Goal: Task Accomplishment & Management: Manage account settings

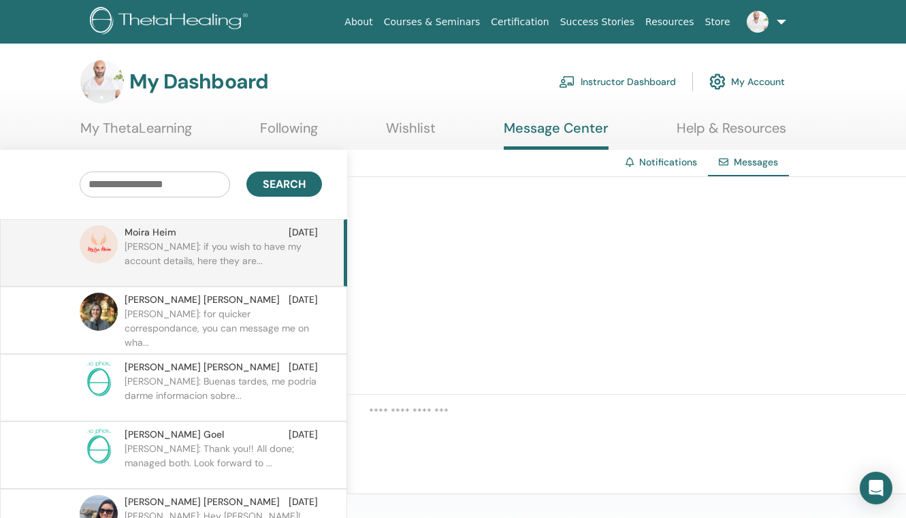
click at [636, 79] on link "Instructor Dashboard" at bounding box center [617, 82] width 117 height 30
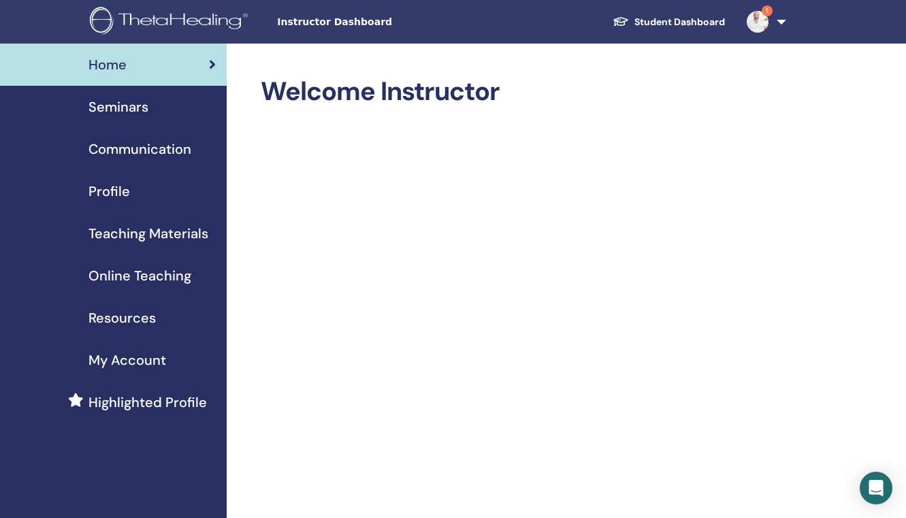
click at [777, 29] on link "1" at bounding box center [764, 22] width 56 height 44
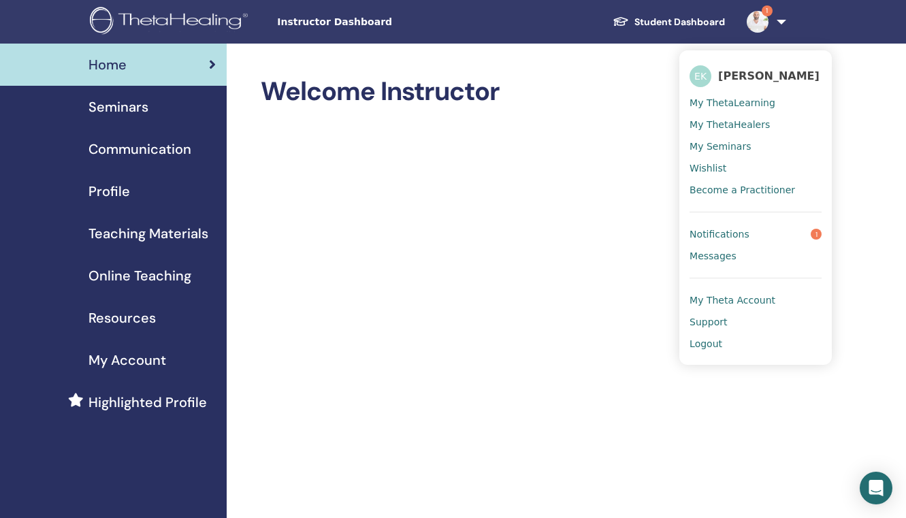
click at [777, 29] on link "1" at bounding box center [764, 22] width 56 height 44
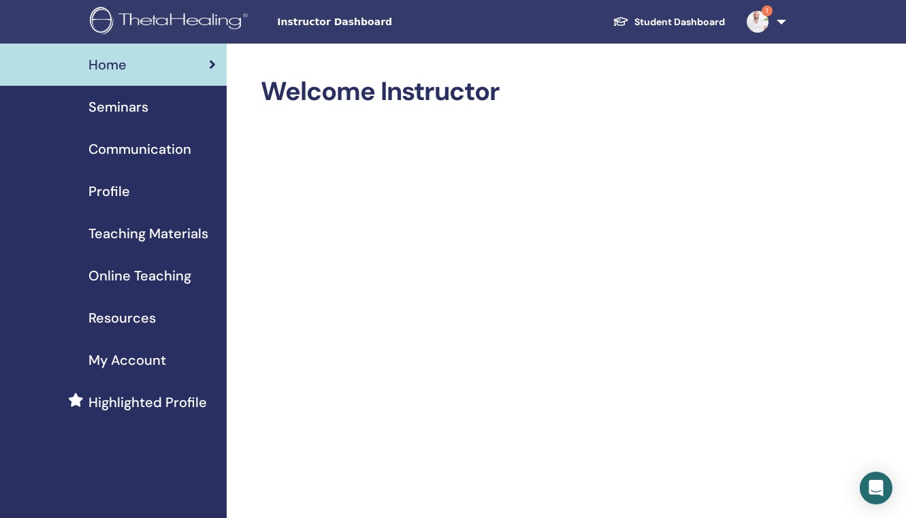
click at [767, 18] on img at bounding box center [757, 22] width 22 height 22
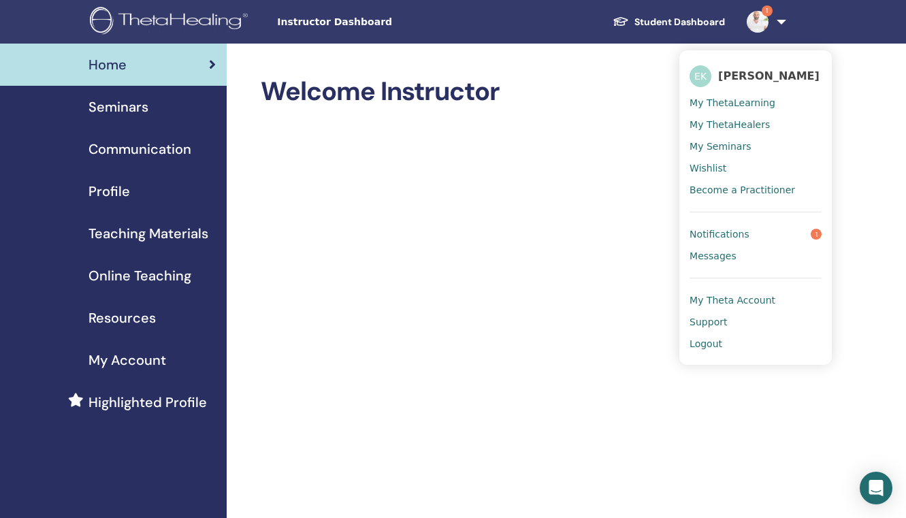
click at [700, 229] on span "Notifications" at bounding box center [719, 234] width 60 height 12
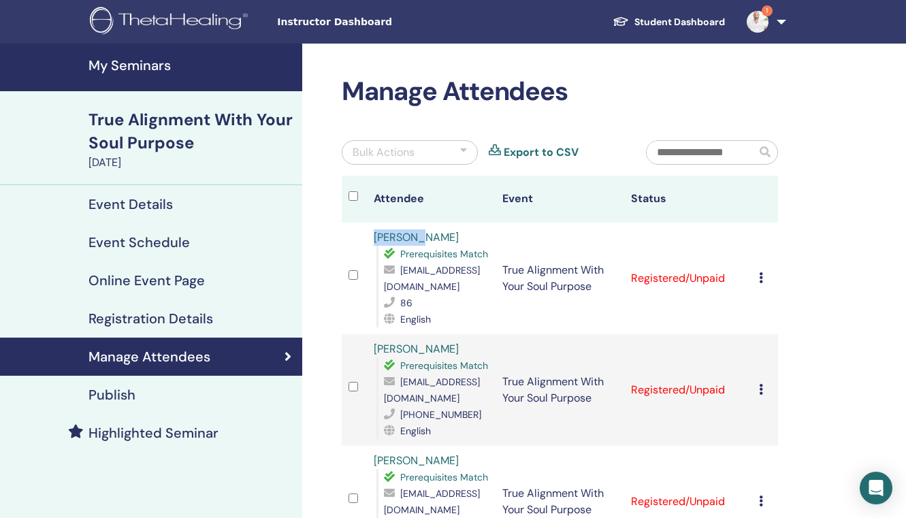
drag, startPoint x: 413, startPoint y: 238, endPoint x: 372, endPoint y: 240, distance: 41.5
click at [374, 240] on div "[PERSON_NAME] Prerequisites Match [EMAIL_ADDRESS][DOMAIN_NAME] 86 English" at bounding box center [431, 278] width 115 height 98
copy link "Huiyi Lu"
drag, startPoint x: 493, startPoint y: 271, endPoint x: 397, endPoint y: 276, distance: 96.1
click at [397, 276] on div "luhuiyiamy@163.com" at bounding box center [436, 278] width 105 height 33
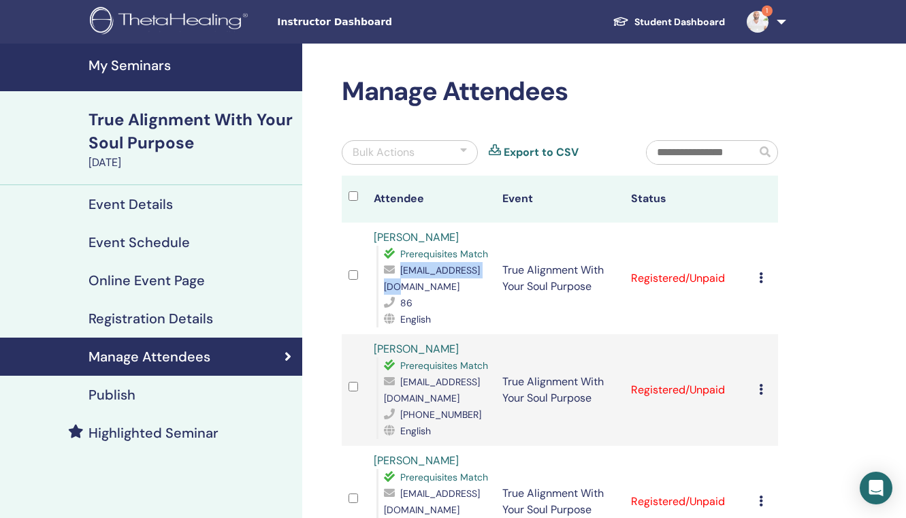
copy div "luhuiyiamy@163.com"
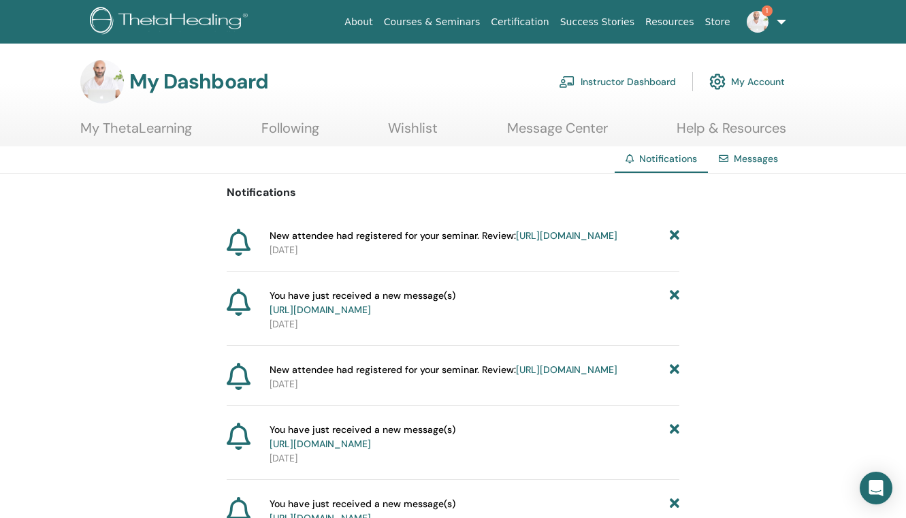
click at [765, 18] on img at bounding box center [757, 22] width 22 height 22
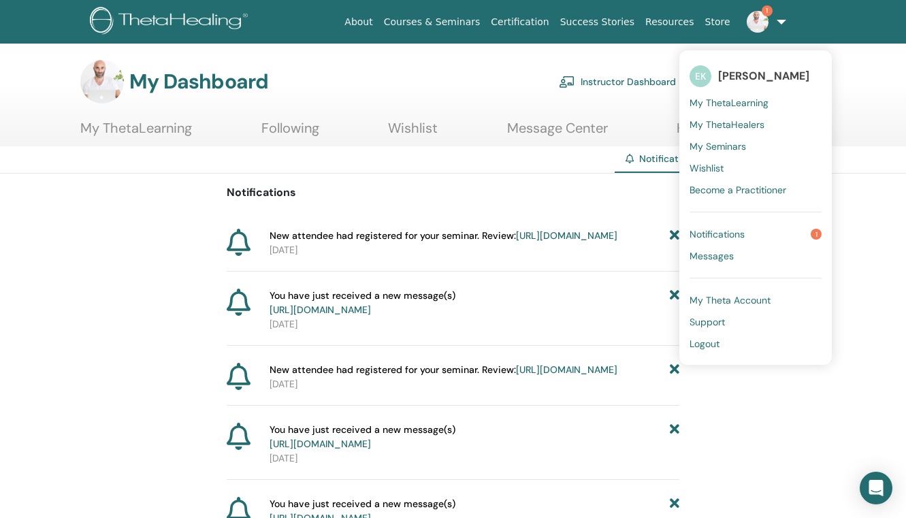
click at [710, 265] on link "Messages" at bounding box center [755, 256] width 132 height 22
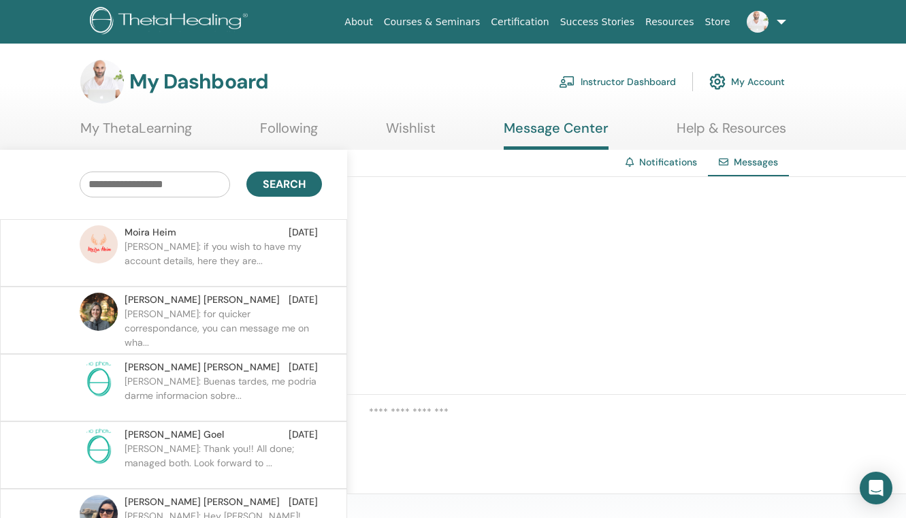
click at [267, 307] on div "[PERSON_NAME] [DATE]" at bounding box center [221, 300] width 193 height 14
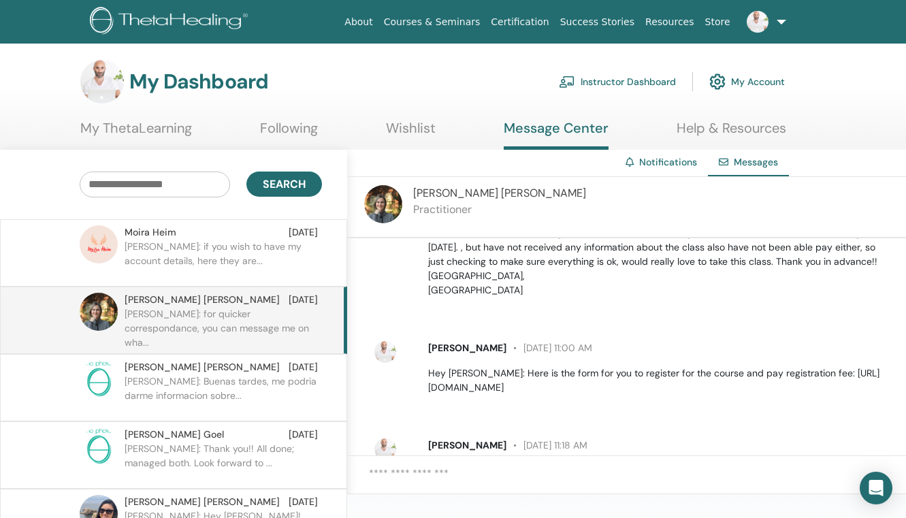
scroll to position [212, 0]
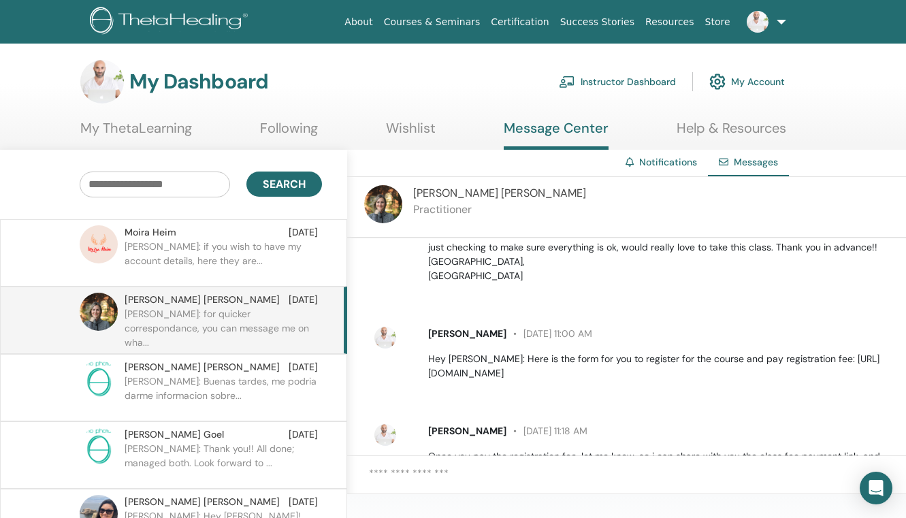
scroll to position [212, 0]
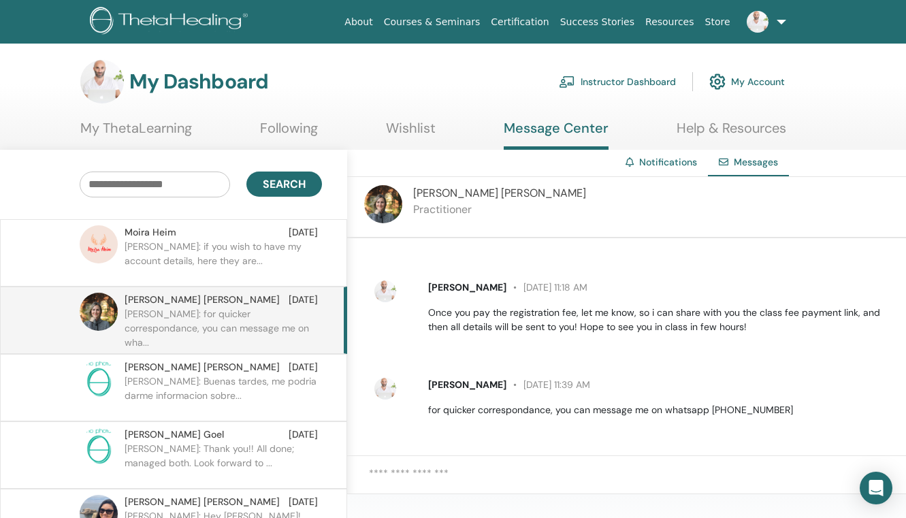
click at [169, 258] on p "[PERSON_NAME]: if you wish to have my account details, here they are..." at bounding box center [223, 260] width 197 height 41
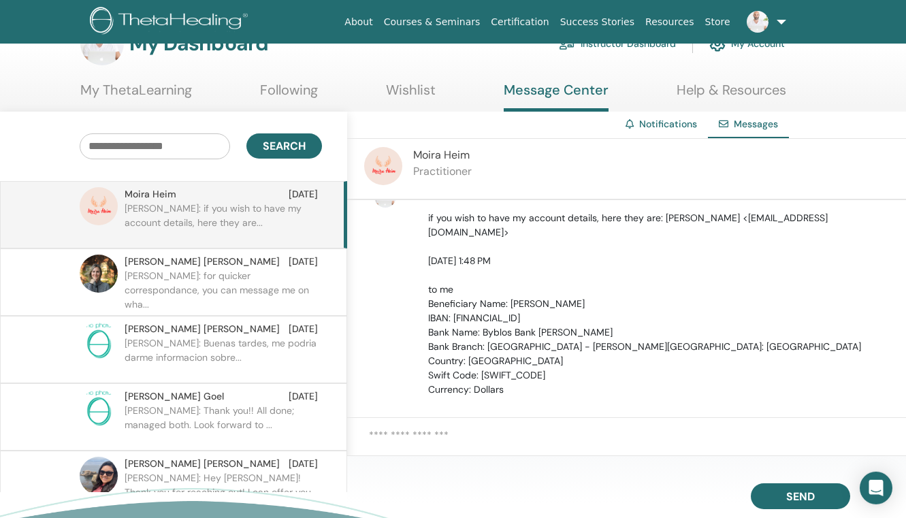
scroll to position [1008, 0]
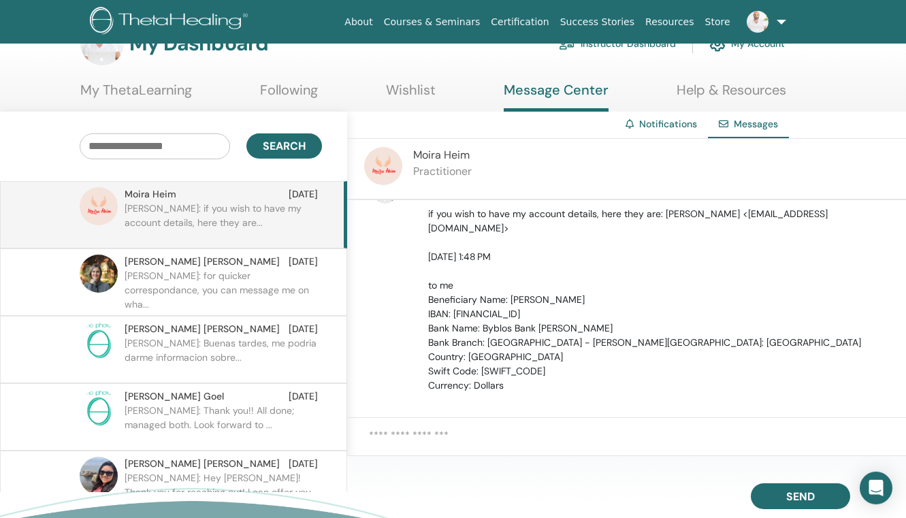
click at [665, 122] on link "Notifications" at bounding box center [668, 124] width 58 height 12
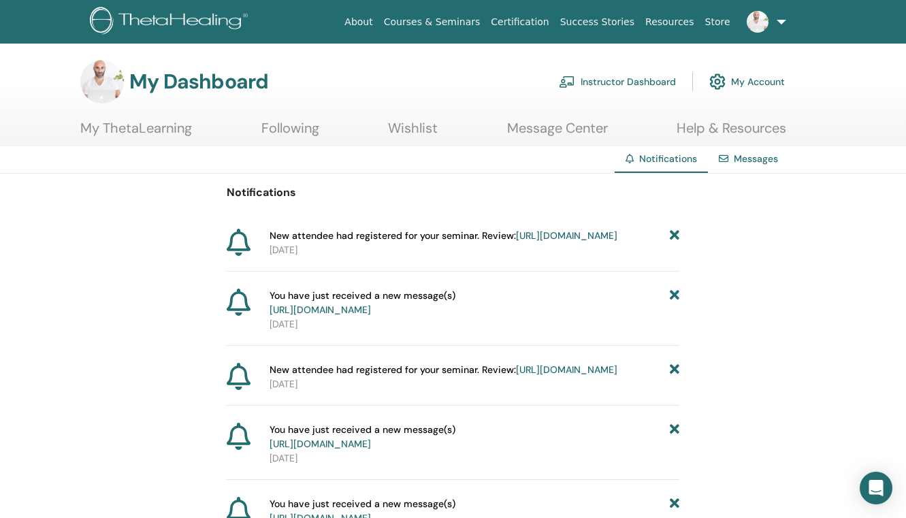
click at [574, 237] on link "https://member.thetahealing.com/instructor/seminar/367985/attendees" at bounding box center [566, 235] width 101 height 12
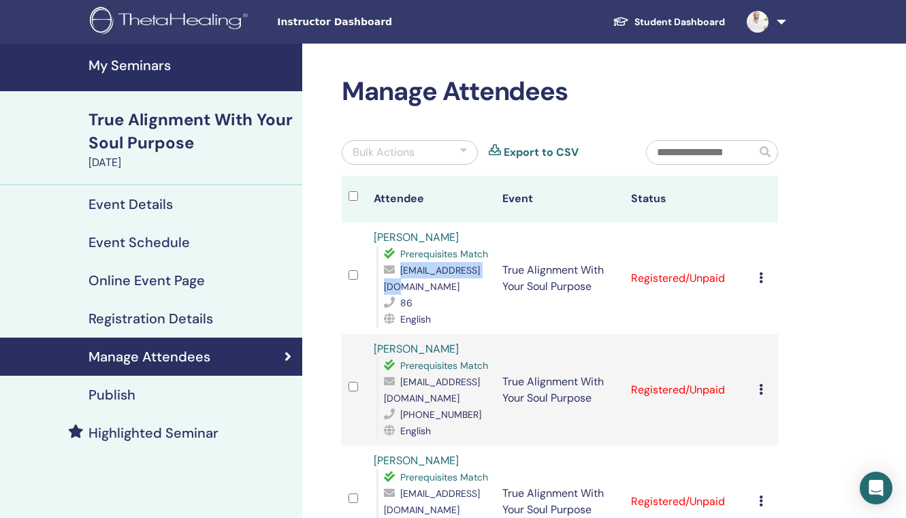
drag, startPoint x: 492, startPoint y: 273, endPoint x: 395, endPoint y: 269, distance: 96.7
click at [395, 269] on div "[EMAIL_ADDRESS][DOMAIN_NAME]" at bounding box center [436, 278] width 105 height 33
copy div "[EMAIL_ADDRESS][DOMAIN_NAME]"
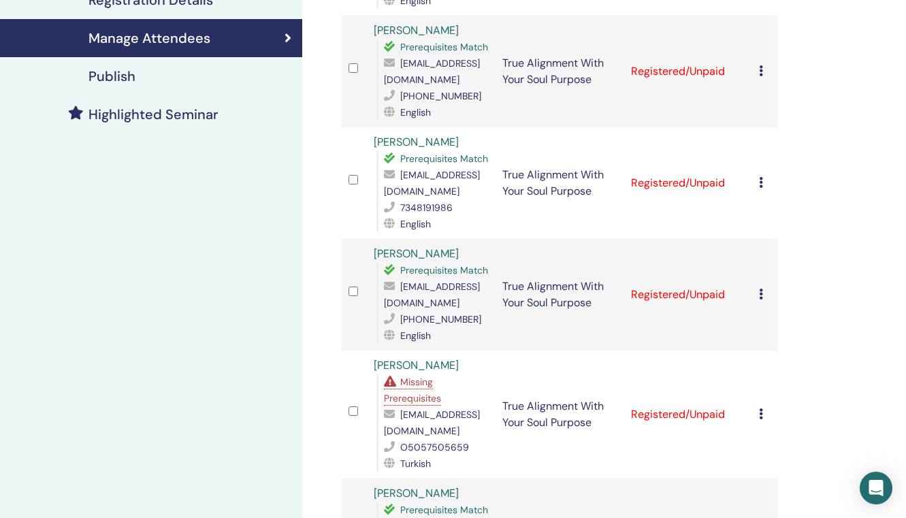
scroll to position [312, 0]
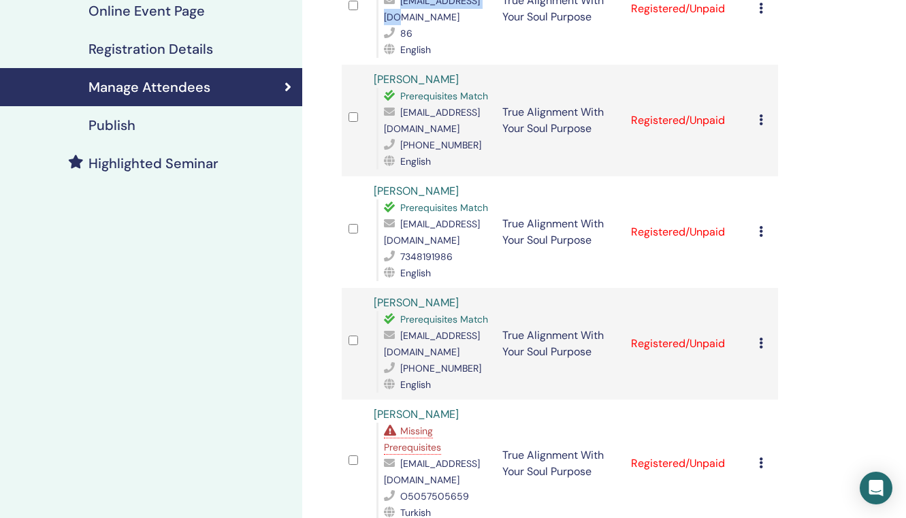
scroll to position [270, 0]
click at [762, 399] on td "Cancel Registration Do not auto-certify Mark as Paid Mark as Unpaid Mark as Abs…" at bounding box center [765, 463] width 26 height 128
click at [763, 457] on icon at bounding box center [761, 462] width 4 height 11
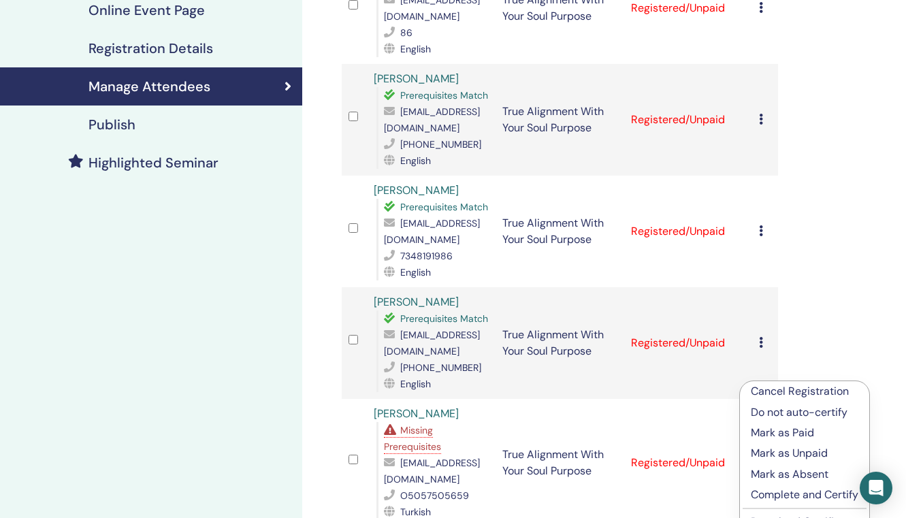
click at [761, 394] on p "Cancel Registration" at bounding box center [804, 391] width 108 height 16
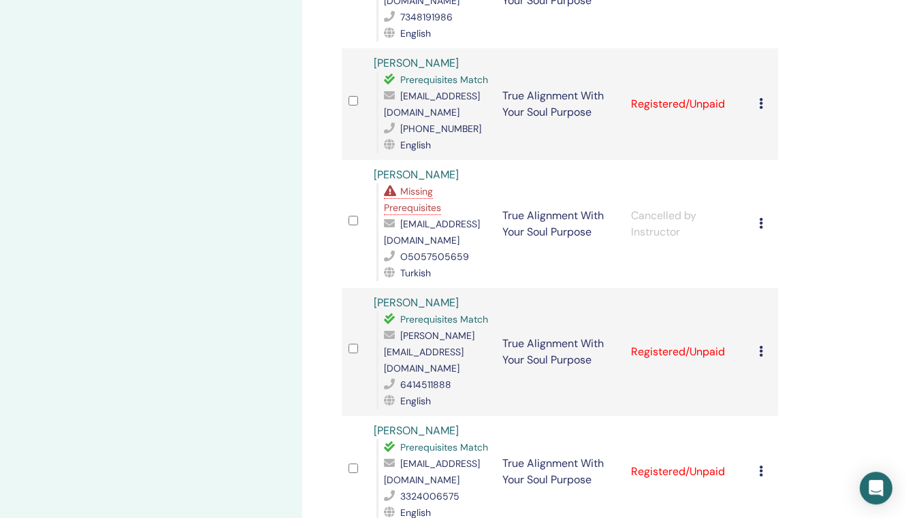
scroll to position [512, 0]
